Goal: Find specific page/section: Find specific page/section

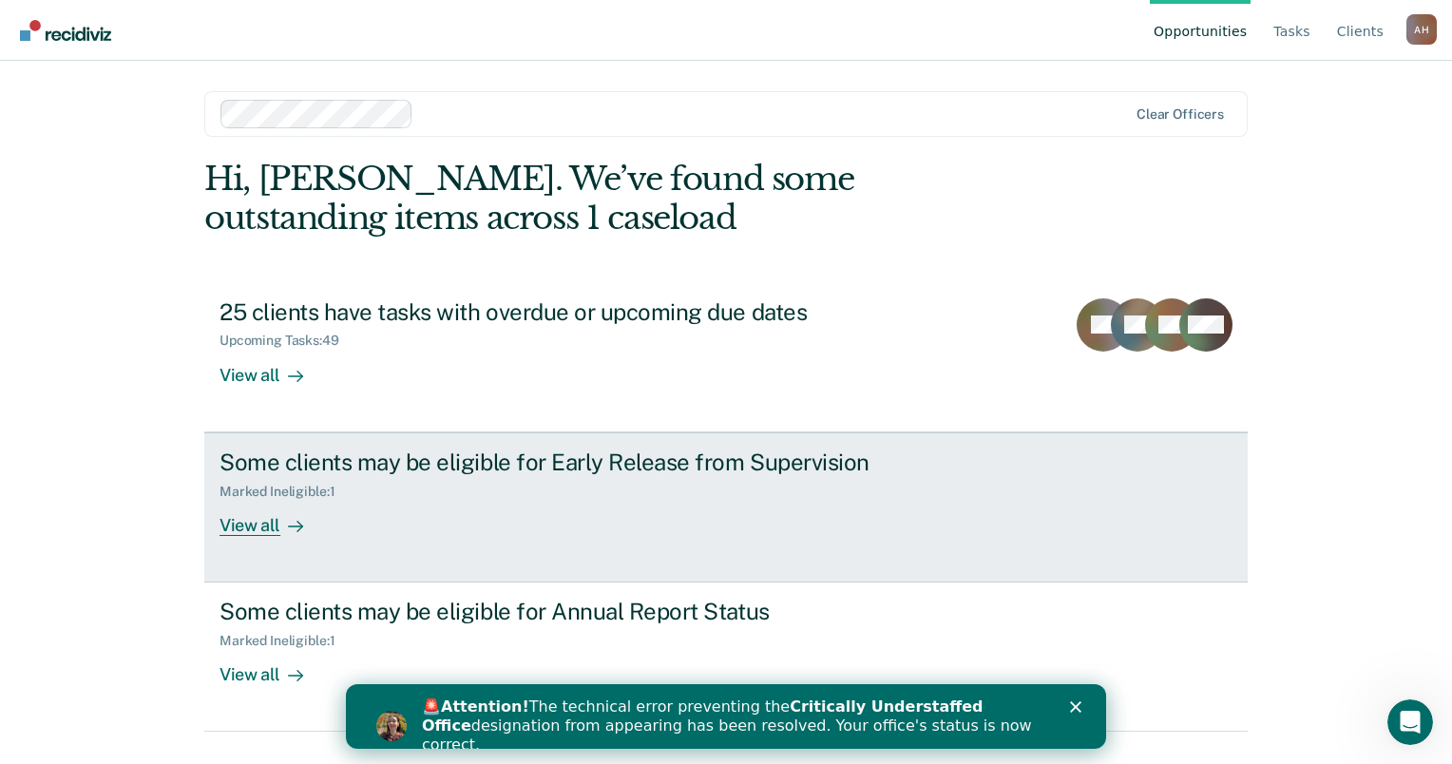
click at [252, 532] on div "View all" at bounding box center [273, 517] width 106 height 37
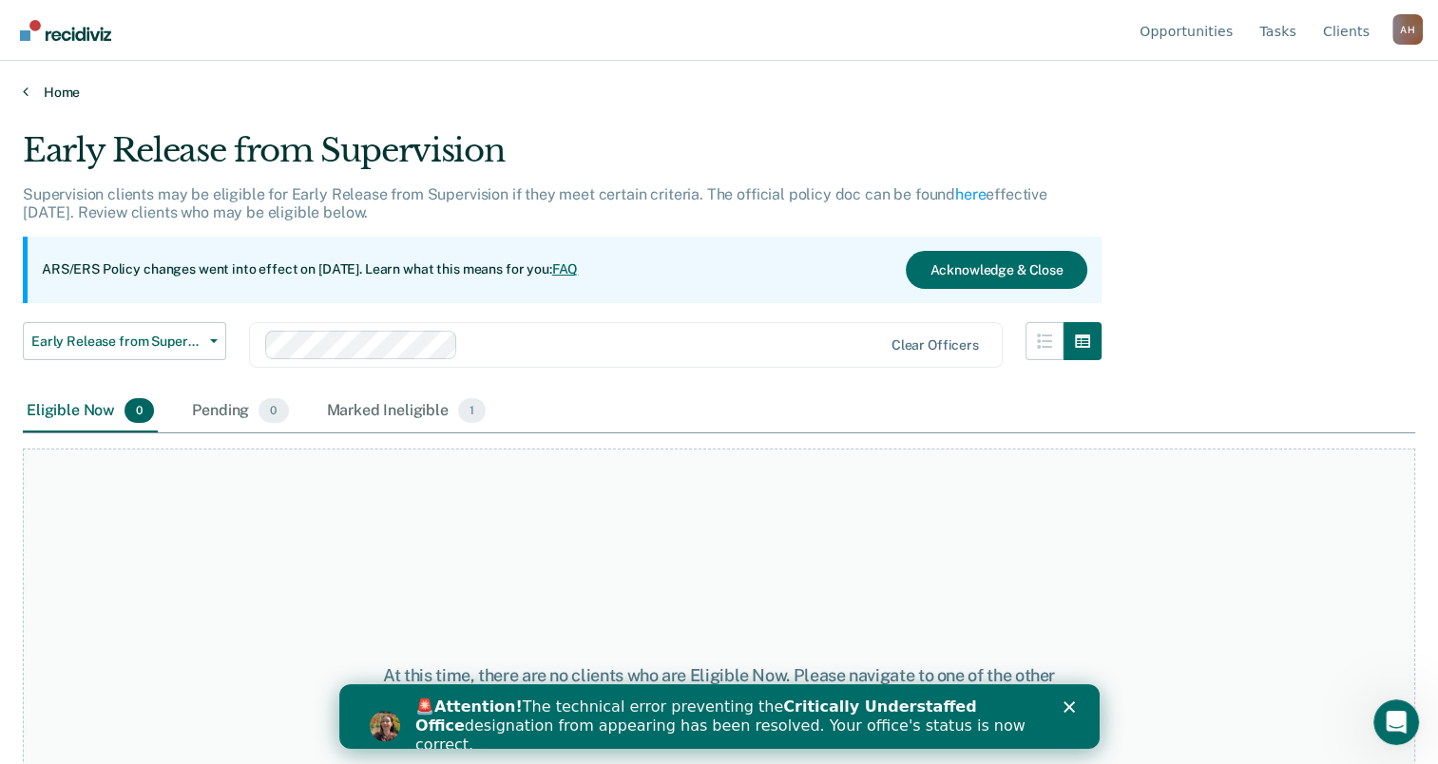
click at [63, 86] on link "Home" at bounding box center [719, 92] width 1392 height 17
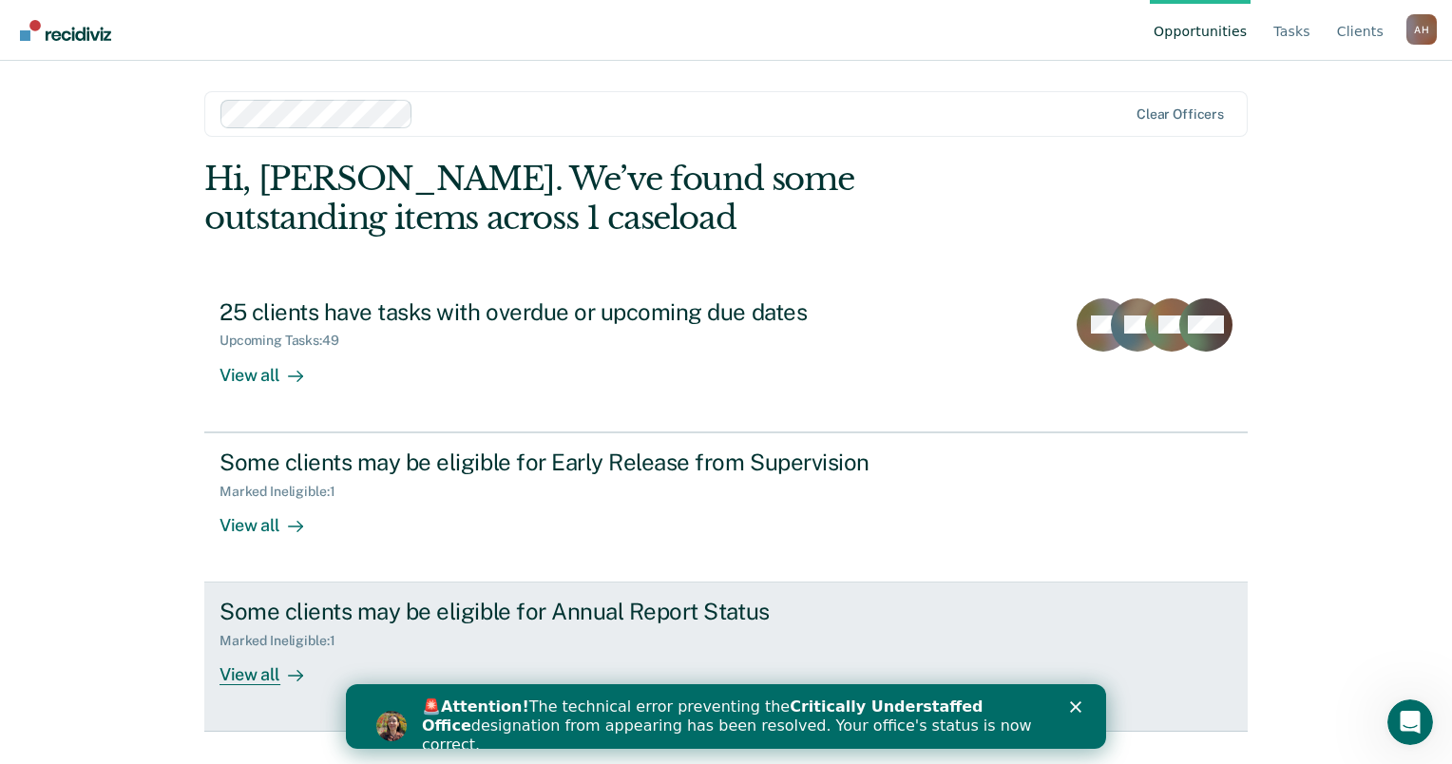
click at [428, 601] on div "Some clients may be eligible for Annual Report Status" at bounding box center [553, 612] width 667 height 28
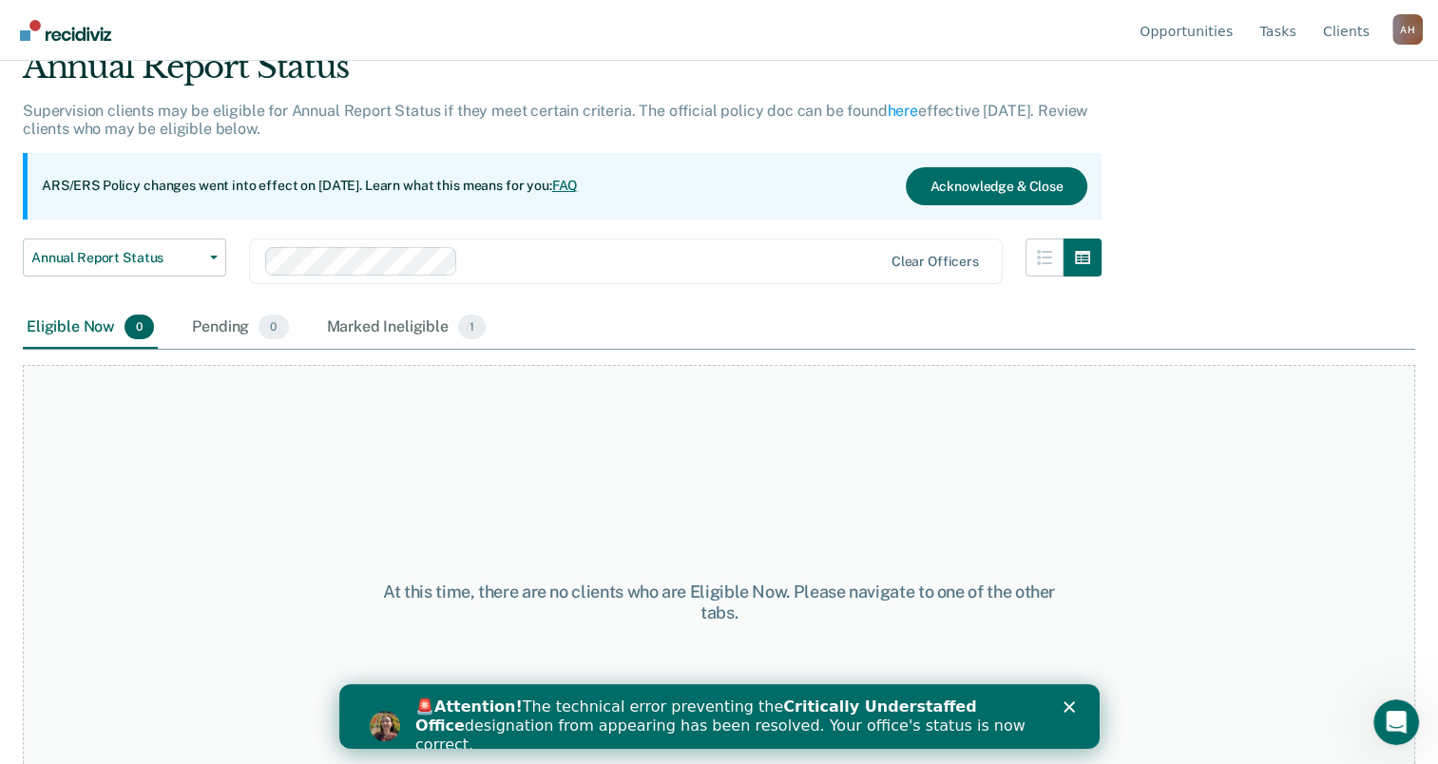
scroll to position [158, 0]
